Goal: Task Accomplishment & Management: Use online tool/utility

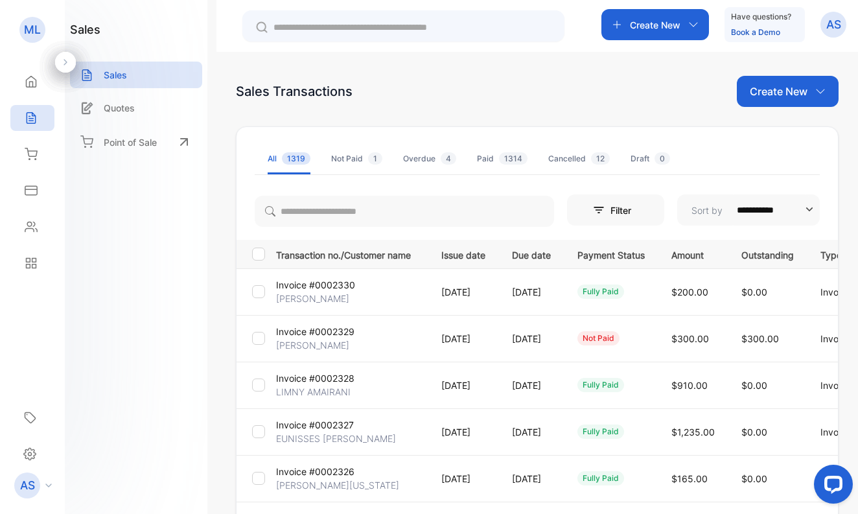
click at [321, 339] on p "[PERSON_NAME]" at bounding box center [312, 345] width 73 height 14
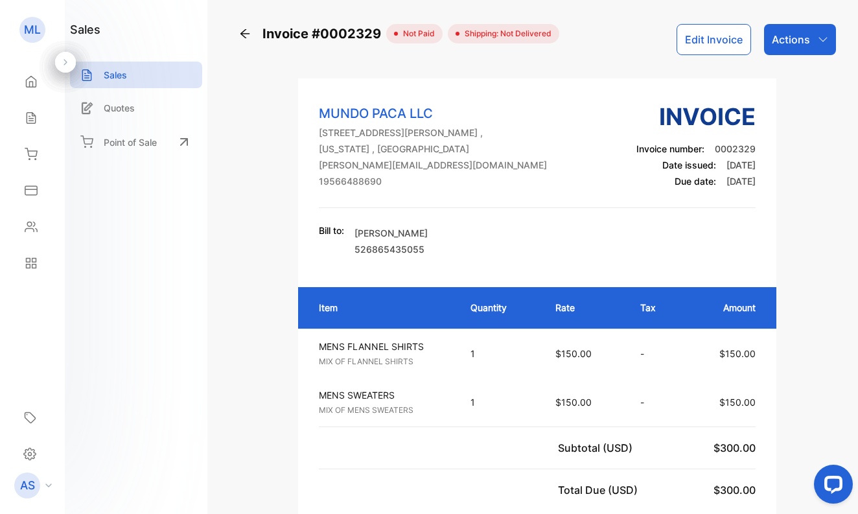
click at [781, 41] on p "Actions" at bounding box center [791, 40] width 38 height 16
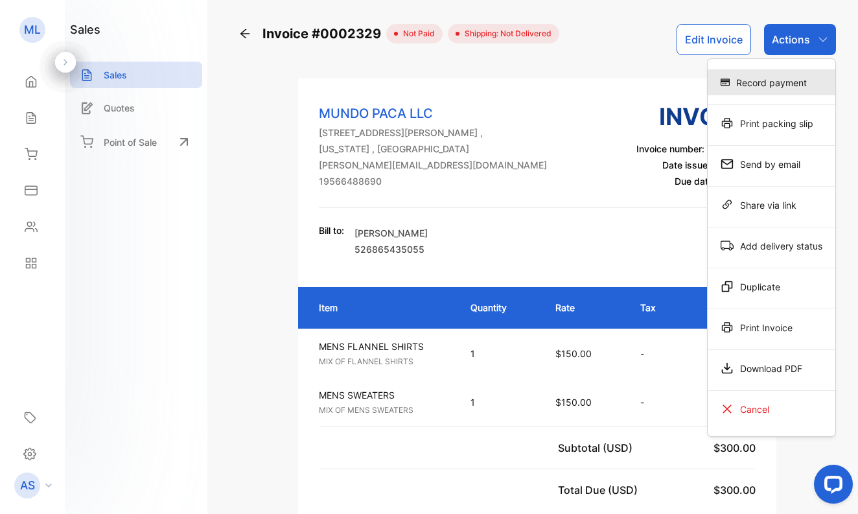
click at [761, 80] on div "Record payment" at bounding box center [772, 82] width 128 height 26
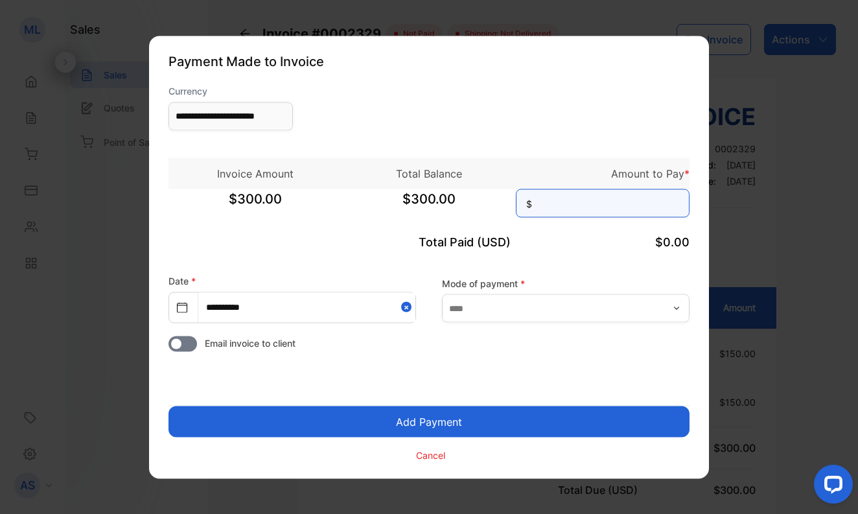
click at [614, 196] on input at bounding box center [603, 203] width 174 height 29
type input "***"
click at [454, 423] on button "Add Payment" at bounding box center [428, 421] width 521 height 31
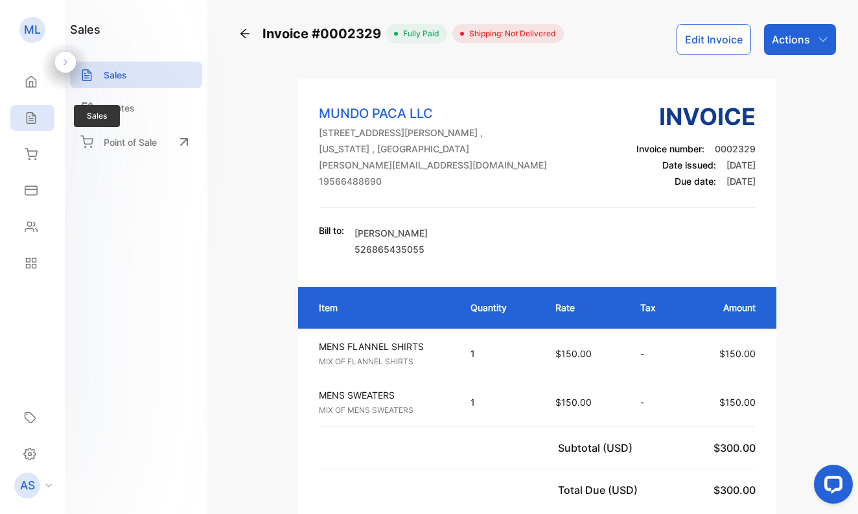
click at [30, 115] on icon at bounding box center [31, 117] width 13 height 13
